Goal: Task Accomplishment & Management: Manage account settings

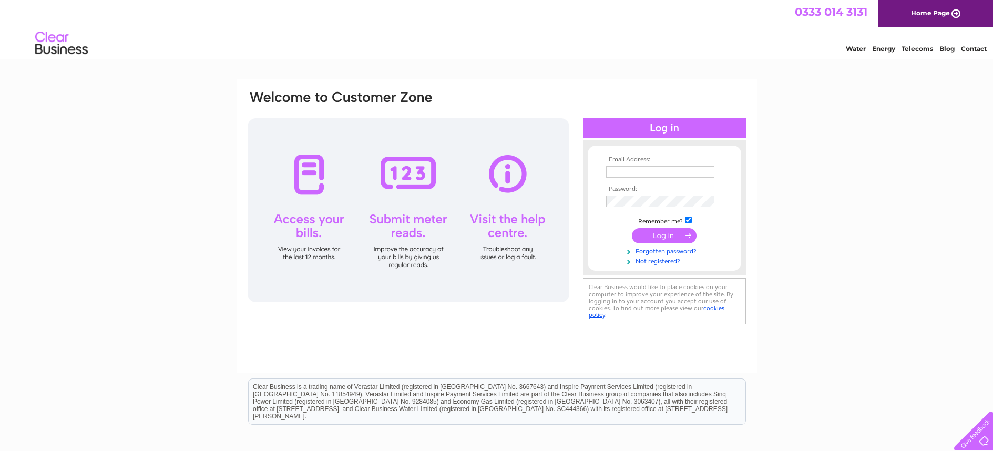
type input "angiehopkinson@hotmail.co.uk"
click at [659, 234] on input "submit" at bounding box center [664, 235] width 65 height 15
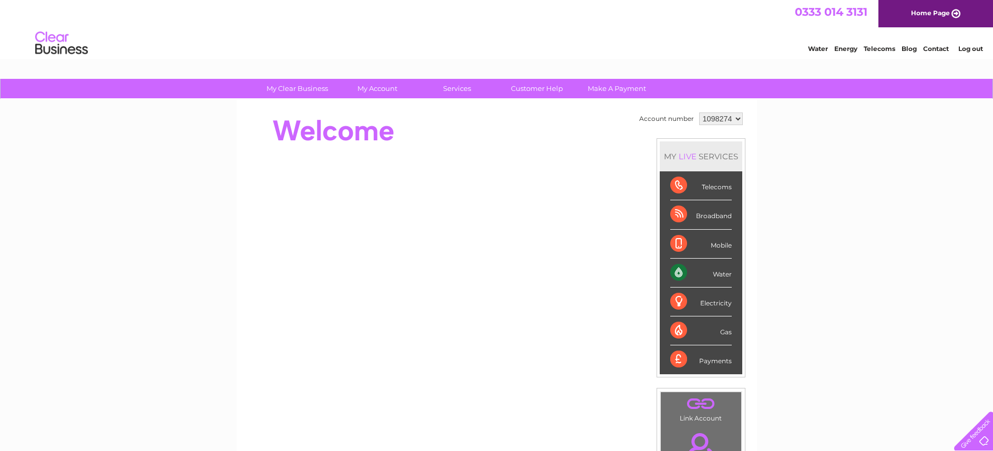
click at [716, 272] on div "Water" at bounding box center [700, 273] width 61 height 29
click at [679, 273] on div "Water" at bounding box center [700, 273] width 61 height 29
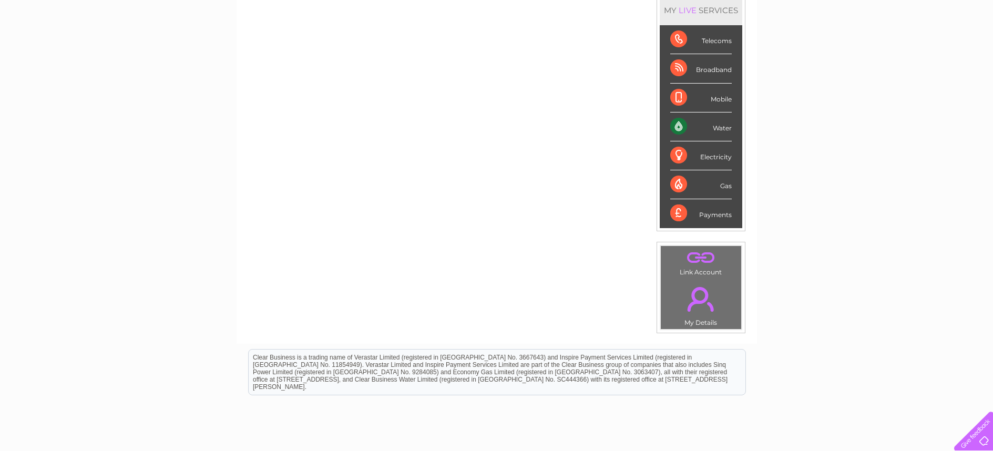
scroll to position [74, 0]
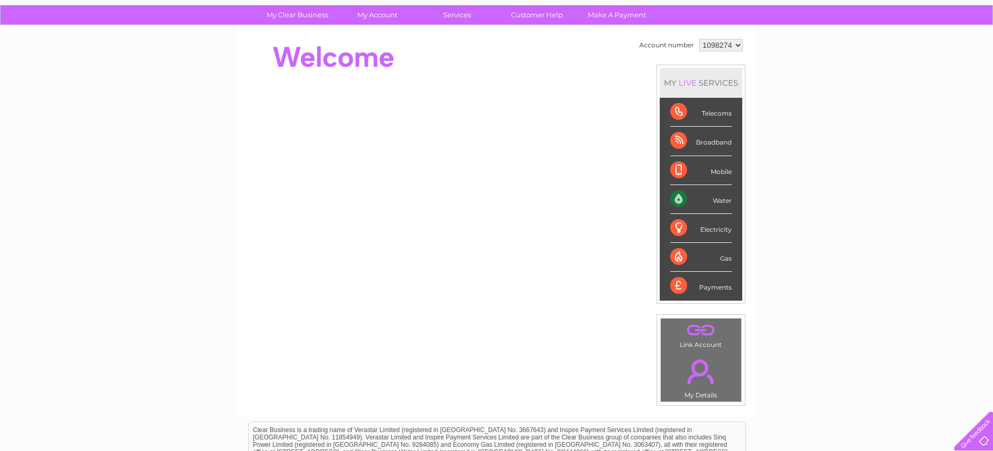
click at [701, 329] on link "." at bounding box center [700, 330] width 75 height 18
click at [723, 202] on div "Water" at bounding box center [700, 199] width 61 height 29
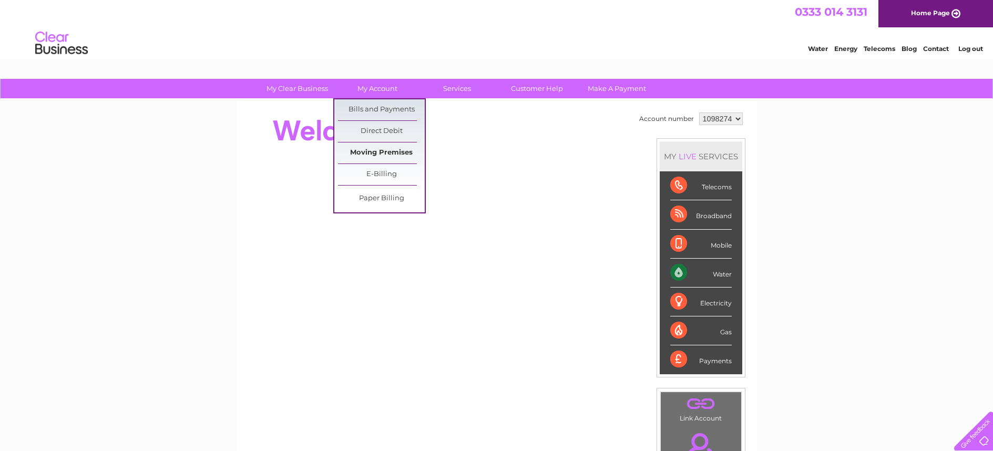
click at [372, 151] on link "Moving Premises" at bounding box center [381, 152] width 87 height 21
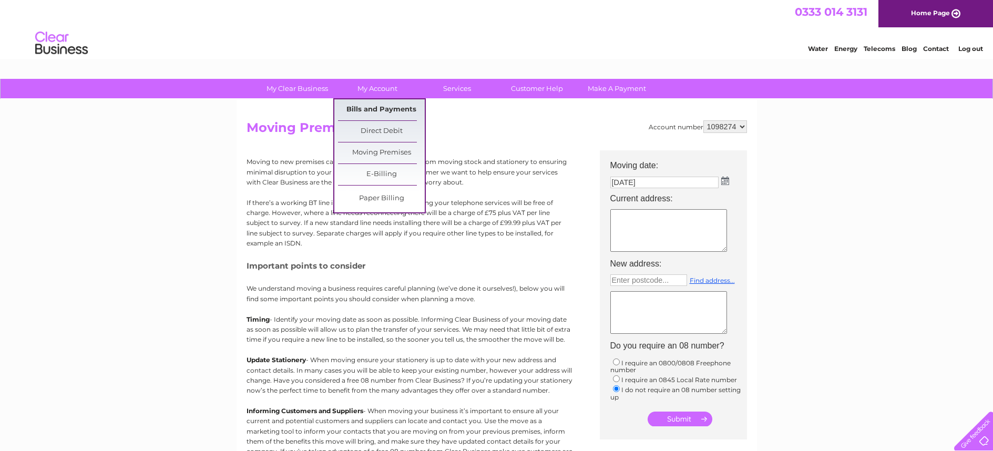
click at [377, 106] on link "Bills and Payments" at bounding box center [381, 109] width 87 height 21
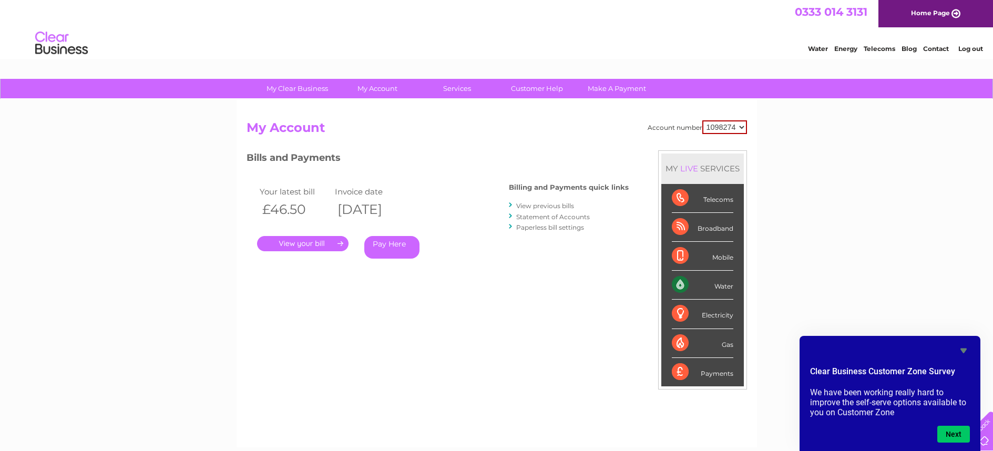
click at [93, 91] on div "My Clear Business Login Details My Details My Preferences Link Account My Accou…" at bounding box center [496, 89] width 993 height 20
